Goal: Task Accomplishment & Management: Manage account settings

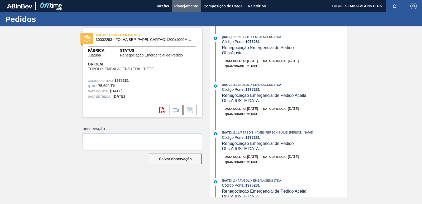
click at [186, 3] on span "Planejamento" at bounding box center [186, 6] width 24 height 6
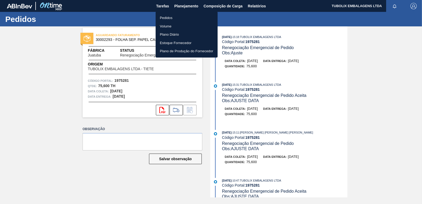
click at [168, 17] on li "Pedidos" at bounding box center [187, 18] width 62 height 8
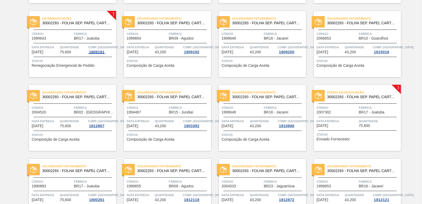
scroll to position [554, 0]
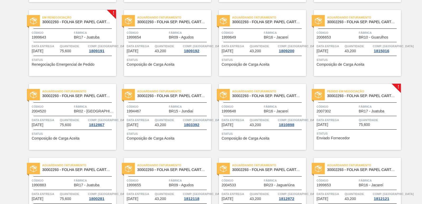
click at [74, 30] on span "Fábrica" at bounding box center [94, 32] width 41 height 5
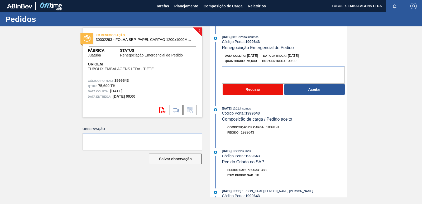
click at [264, 91] on button "Recusar" at bounding box center [253, 89] width 61 height 11
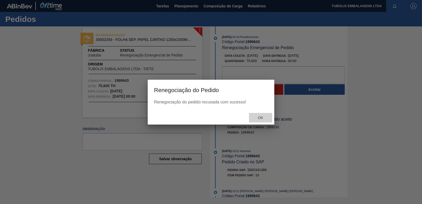
click at [262, 118] on span "Ok" at bounding box center [261, 118] width 14 height 4
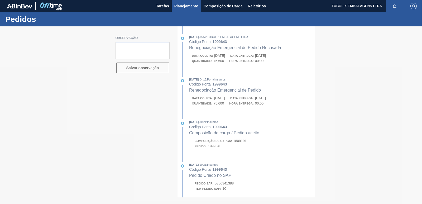
click at [188, 5] on span "Planejamento" at bounding box center [186, 6] width 24 height 6
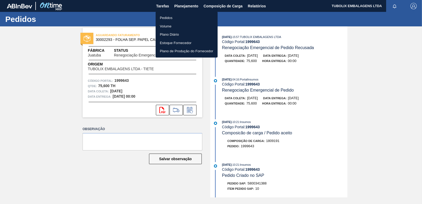
click at [171, 16] on li "Pedidos" at bounding box center [187, 18] width 62 height 8
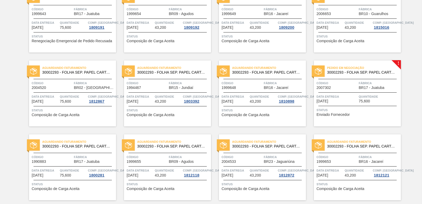
scroll to position [634, 0]
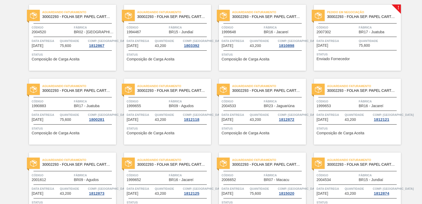
click at [375, 33] on span "BR17 - Juatuba" at bounding box center [372, 32] width 26 height 4
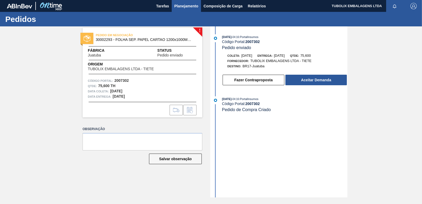
click at [178, 4] on span "Planejamento" at bounding box center [186, 6] width 24 height 6
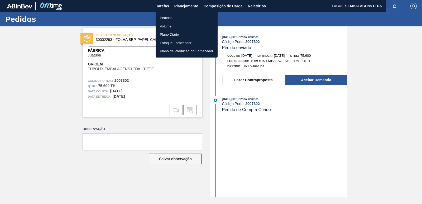
click at [170, 16] on li "Pedidos" at bounding box center [187, 18] width 62 height 8
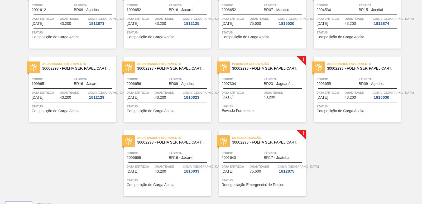
scroll to position [815, 0]
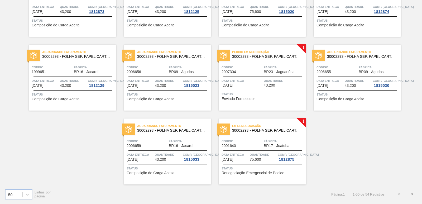
click at [268, 147] on span "BR17 - Juatuba" at bounding box center [277, 146] width 26 height 4
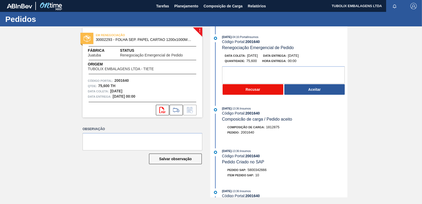
click at [259, 88] on button "Recusar" at bounding box center [253, 89] width 61 height 11
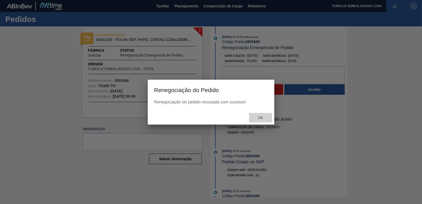
click at [262, 118] on span "Ok" at bounding box center [261, 118] width 14 height 4
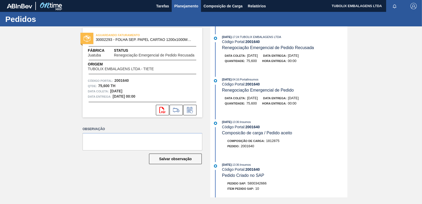
click at [190, 8] on span "Planejamento" at bounding box center [186, 6] width 24 height 6
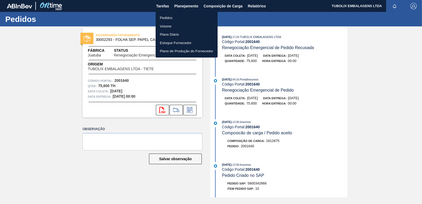
click at [169, 17] on li "Pedidos" at bounding box center [187, 18] width 62 height 8
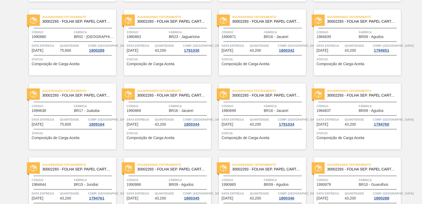
scroll to position [185, 0]
